Goal: Information Seeking & Learning: Check status

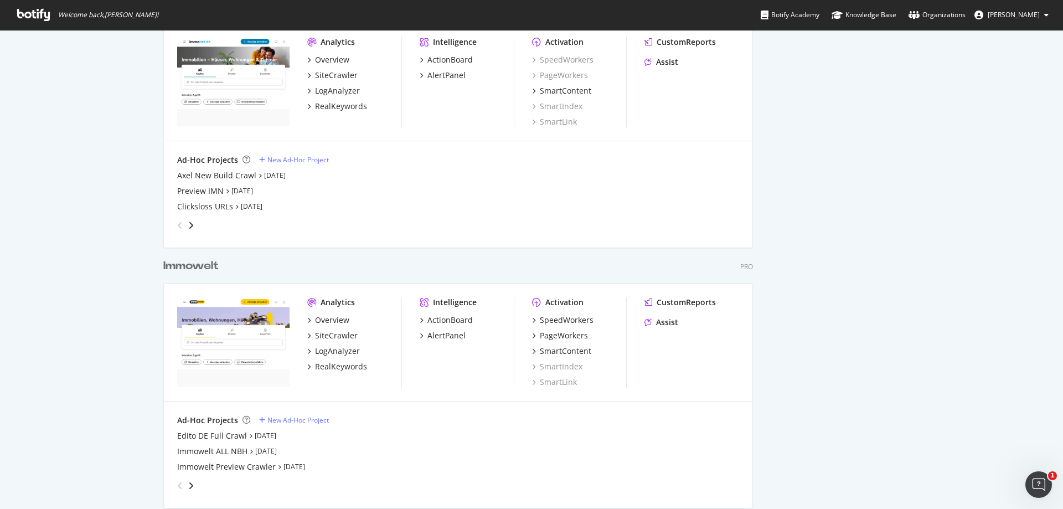
scroll to position [1061, 0]
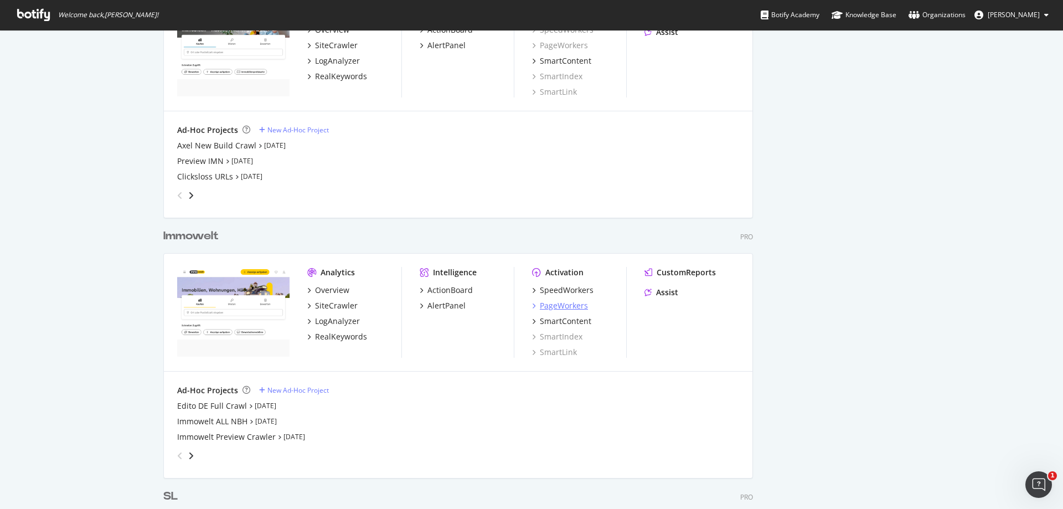
click at [555, 306] on div "PageWorkers" at bounding box center [564, 305] width 48 height 11
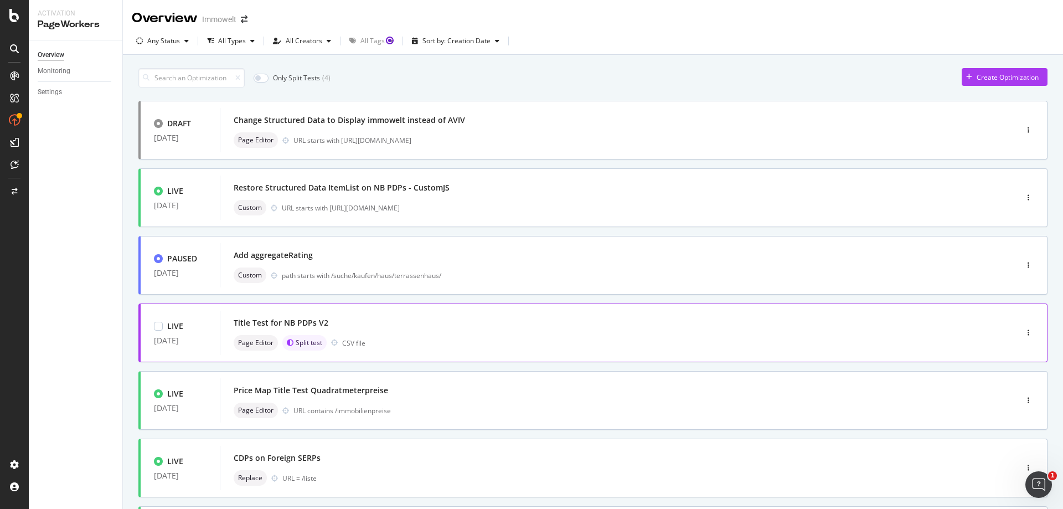
click at [499, 335] on div "Page Editor Split test CSV file" at bounding box center [602, 342] width 736 height 15
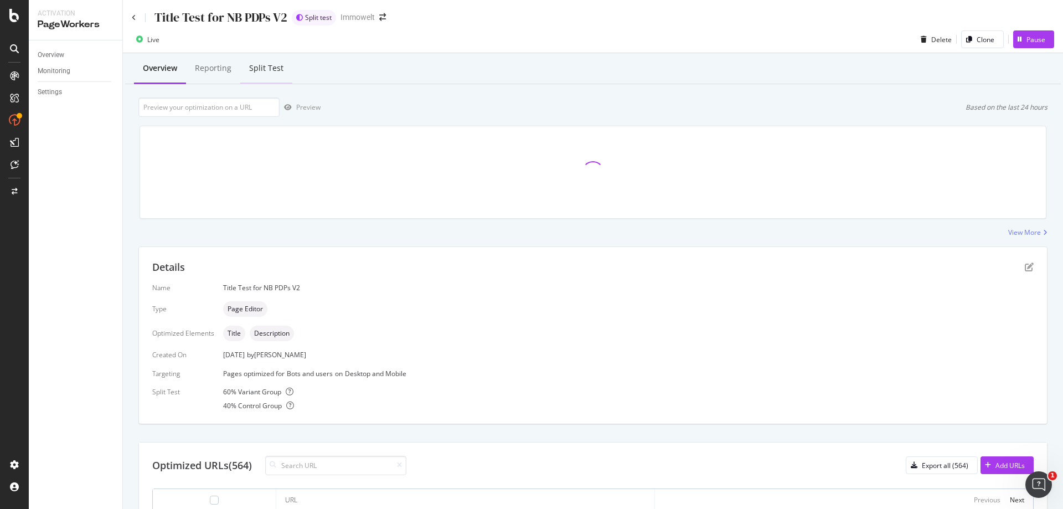
click at [276, 75] on div "Split Test" at bounding box center [266, 69] width 52 height 30
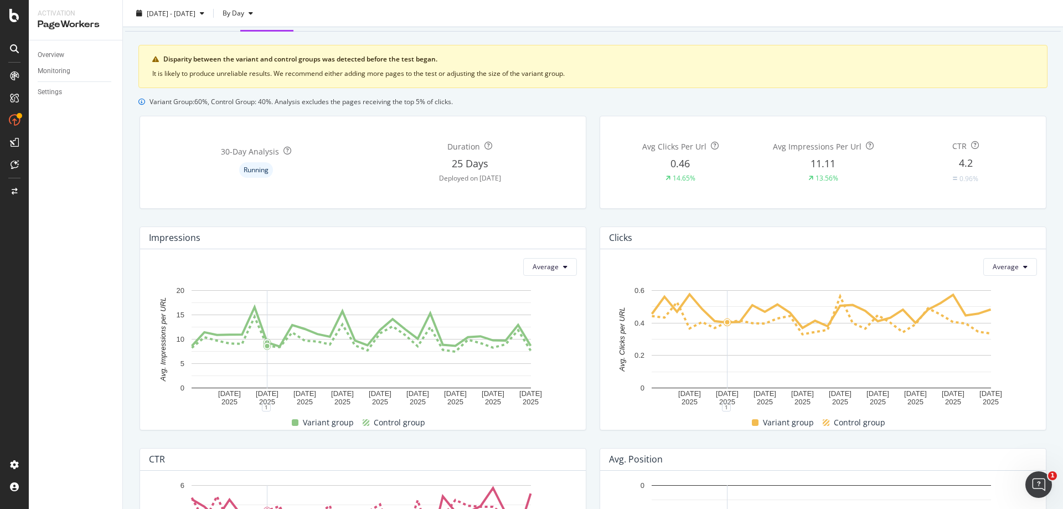
scroll to position [22, 0]
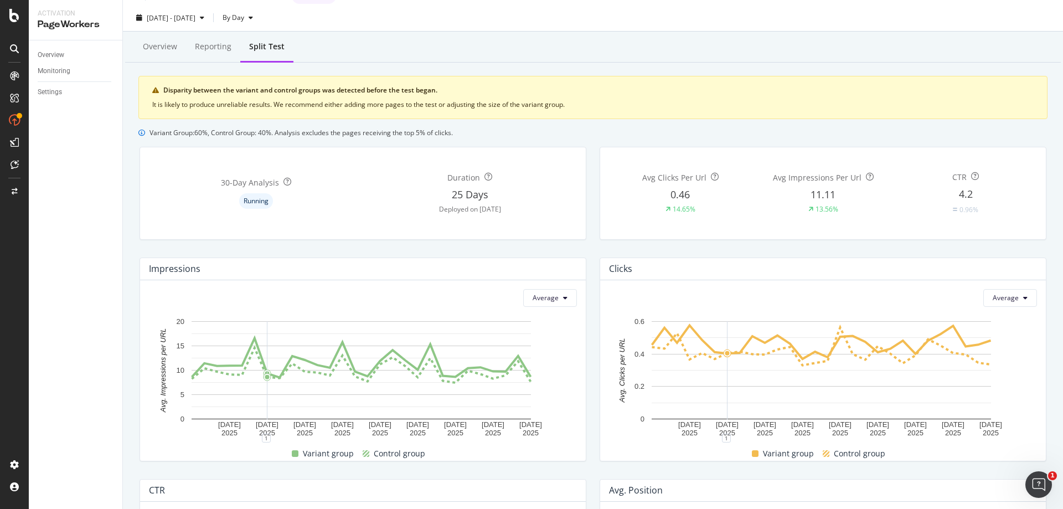
click at [554, 287] on div "Average [DATE] [DATE] [DATE] [DATE] [DATE] [DATE] [DATE] [DATE] [DATE] 0 5 10 1…" at bounding box center [363, 370] width 446 height 180
click at [558, 298] on button "Average" at bounding box center [550, 298] width 54 height 18
click at [549, 317] on span "Total" at bounding box center [543, 320] width 26 height 10
click at [551, 302] on span "Total" at bounding box center [550, 297] width 15 height 9
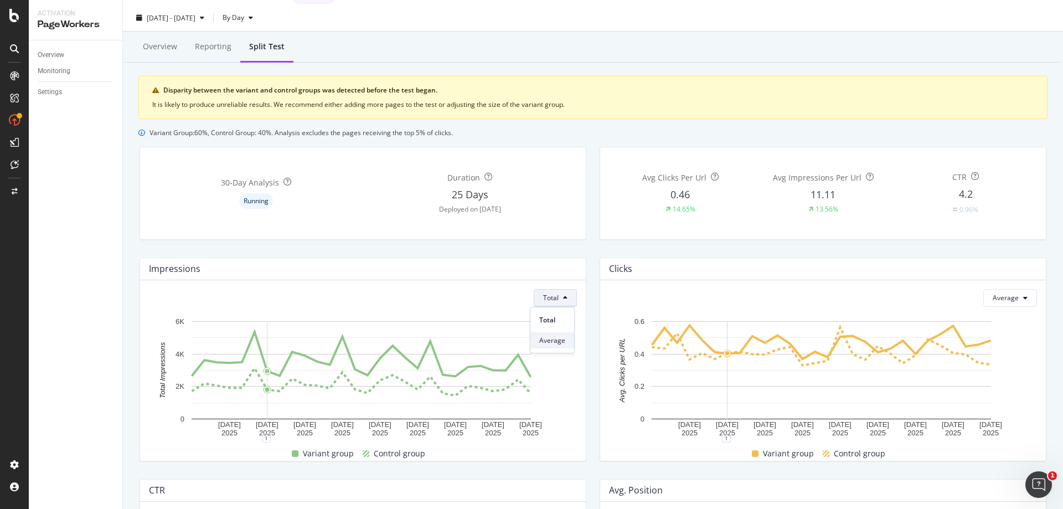
click at [561, 344] on span "Average" at bounding box center [552, 340] width 26 height 10
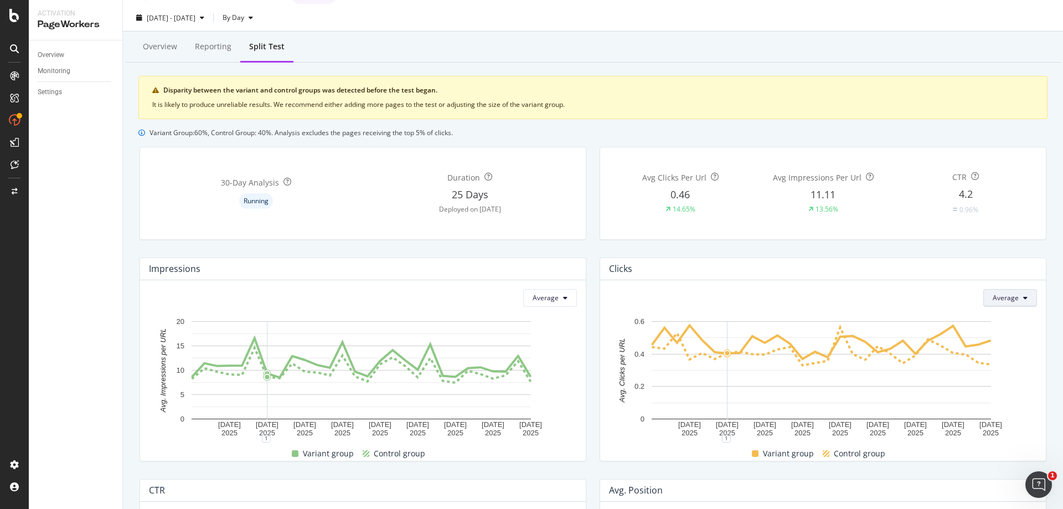
click at [1013, 300] on button "Average" at bounding box center [1010, 298] width 54 height 18
click at [1009, 318] on span "Total" at bounding box center [998, 320] width 26 height 10
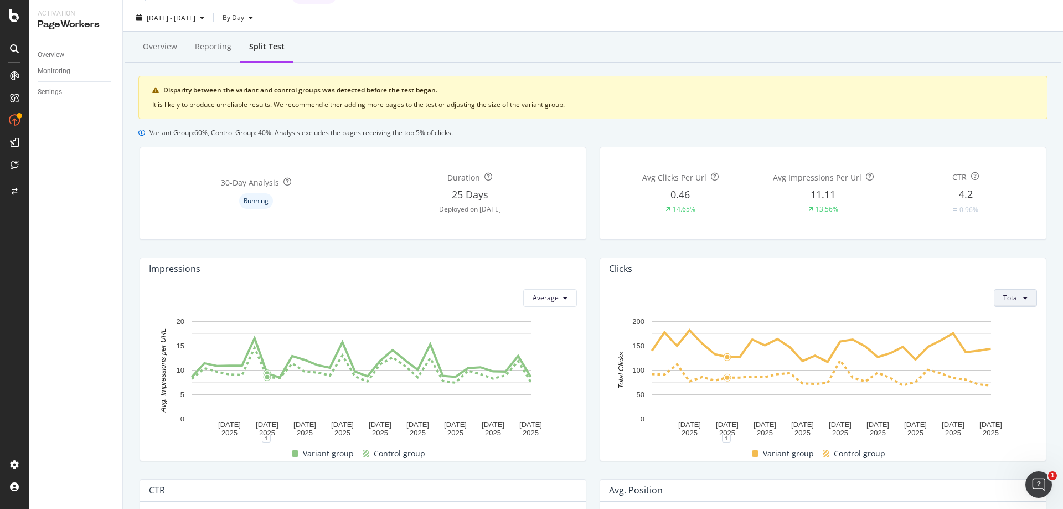
click at [1012, 301] on button "Total" at bounding box center [1015, 298] width 43 height 18
click at [1016, 335] on span "Average" at bounding box center [1008, 340] width 26 height 10
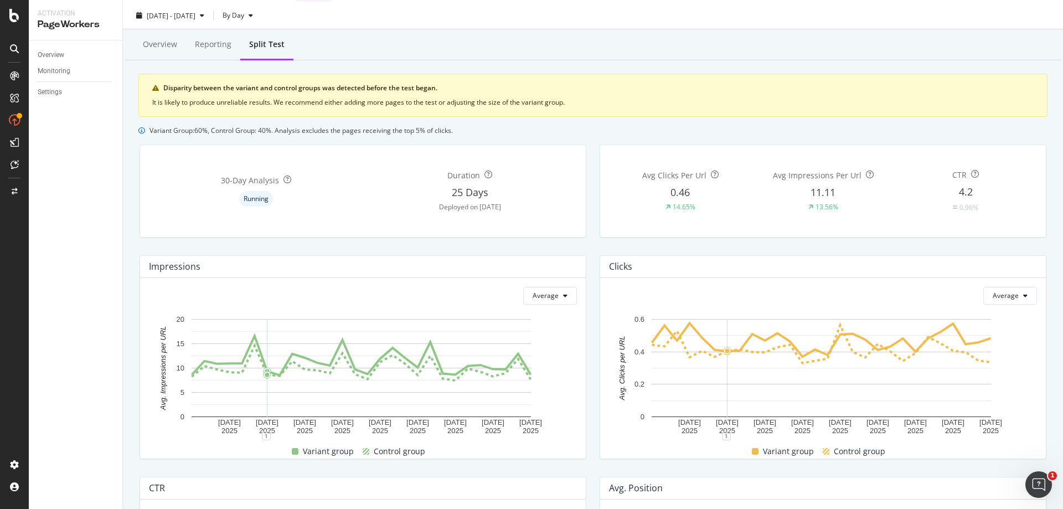
scroll to position [0, 0]
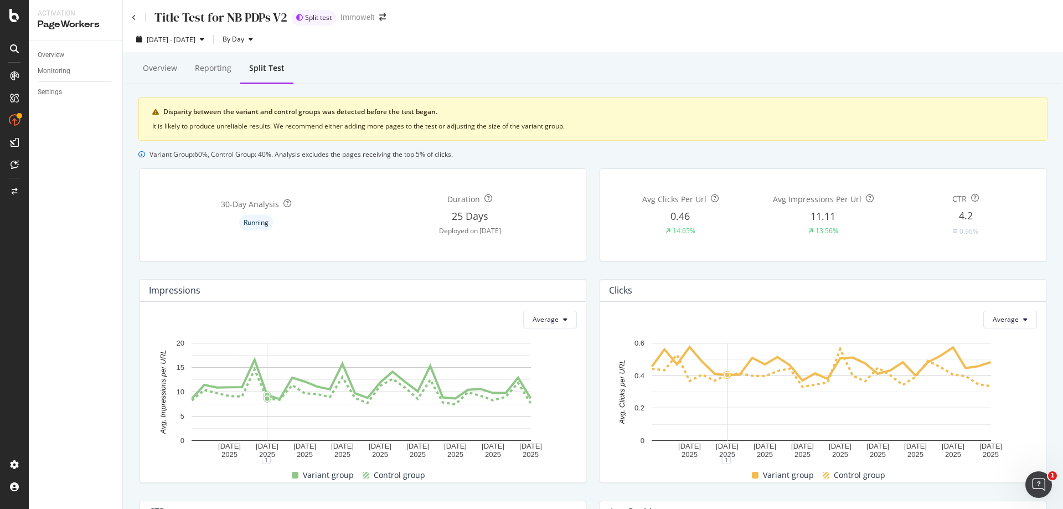
click at [133, 21] on div "Title Test for NB PDPs V2" at bounding box center [210, 17] width 156 height 17
